Goal: Task Accomplishment & Management: Manage account settings

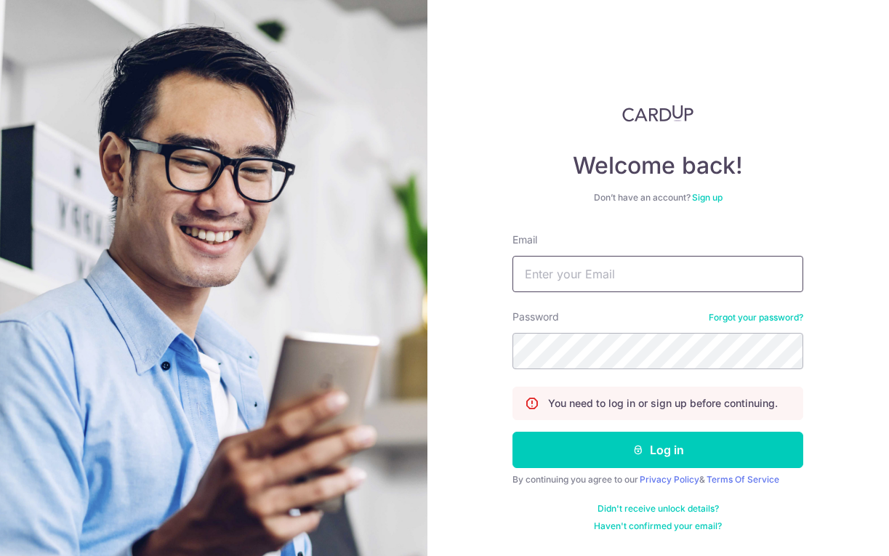
click at [592, 279] on input "Email" at bounding box center [658, 274] width 291 height 36
click at [592, 279] on input "mail@tcw.sg" at bounding box center [658, 274] width 291 height 36
type input "mail@tcw.sg"
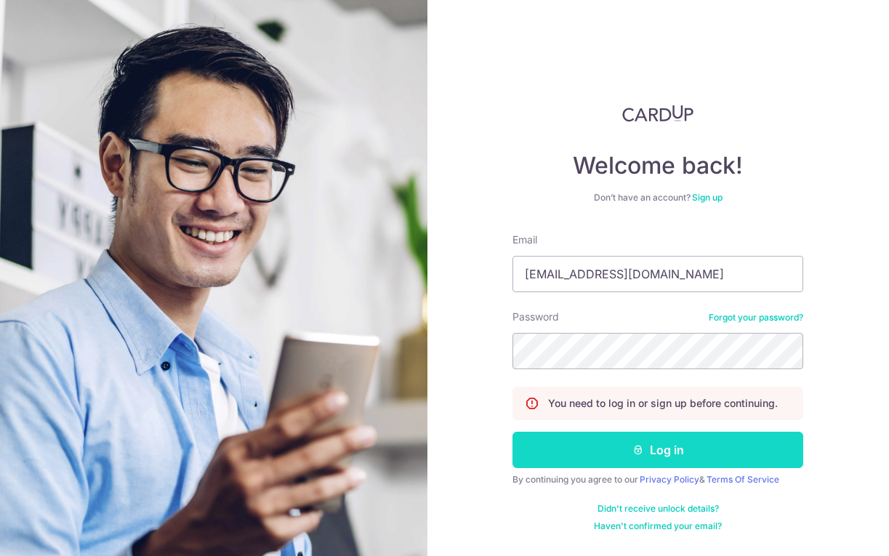
click at [625, 449] on button "Log in" at bounding box center [658, 450] width 291 height 36
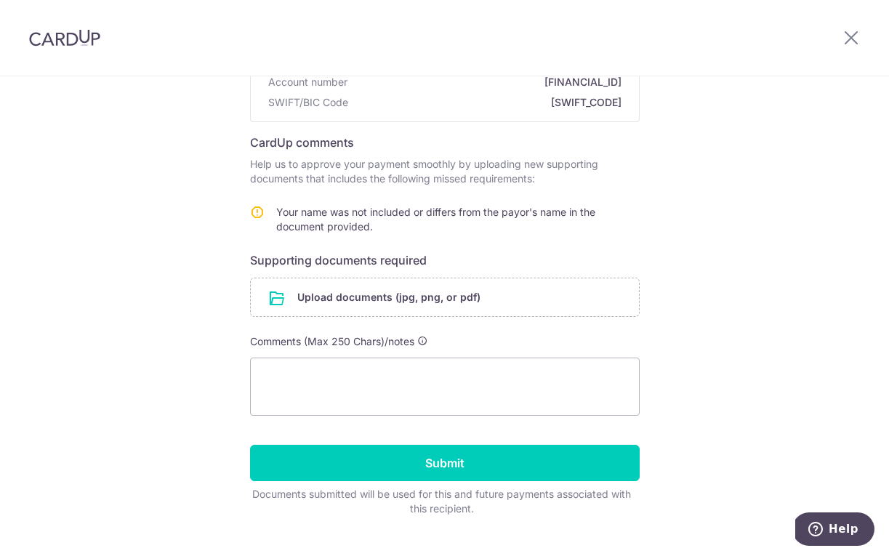
scroll to position [215, 0]
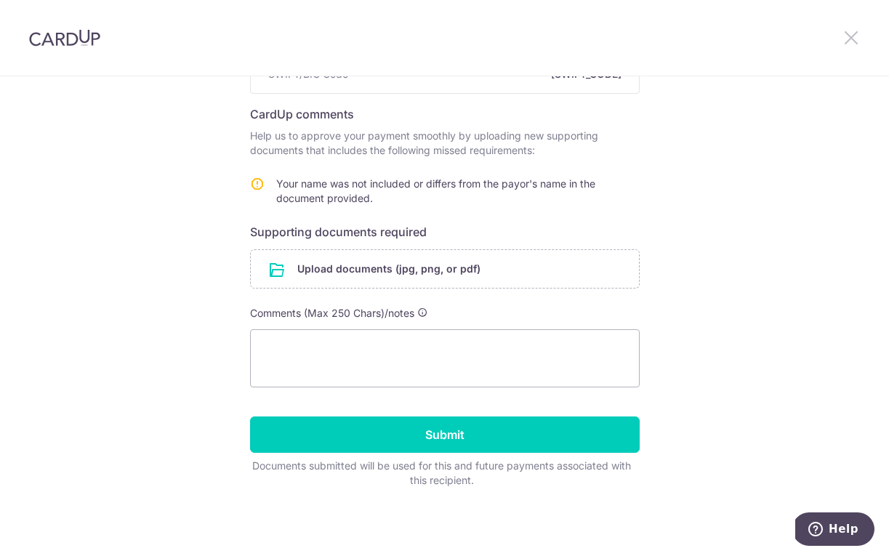
click at [855, 42] on icon at bounding box center [851, 37] width 17 height 18
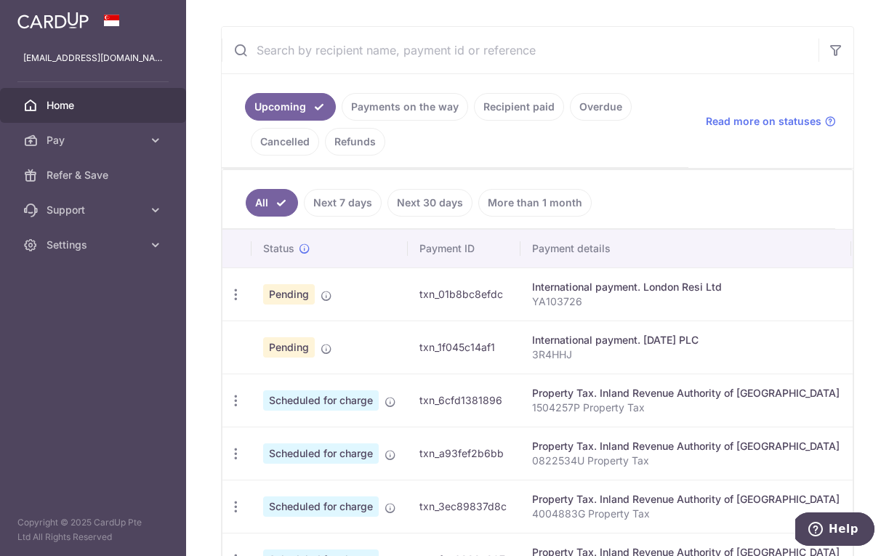
scroll to position [249, 0]
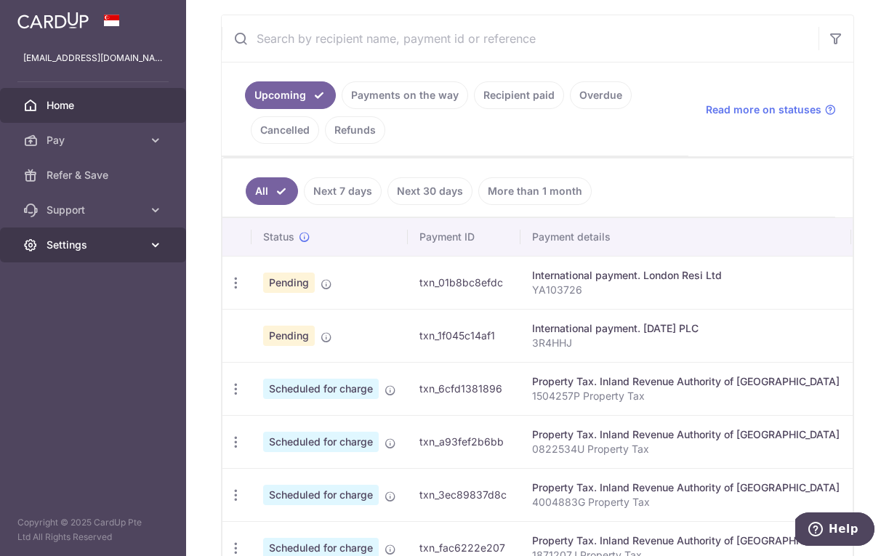
click at [68, 242] on span "Settings" at bounding box center [95, 245] width 96 height 15
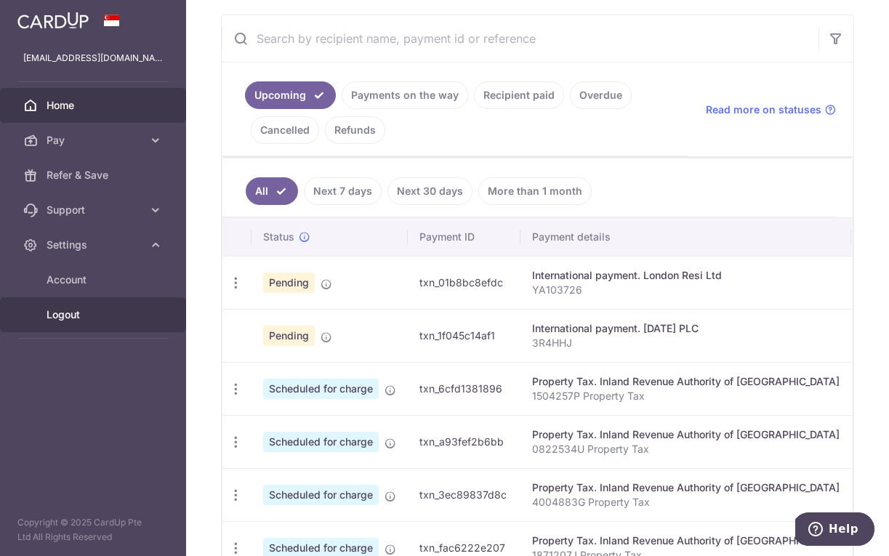
click at [68, 317] on span "Logout" at bounding box center [95, 315] width 96 height 15
